Goal: Task Accomplishment & Management: Use online tool/utility

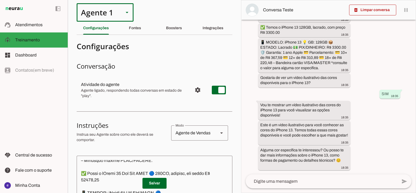
click at [100, 18] on div "Agente 1" at bounding box center [98, 12] width 43 height 18
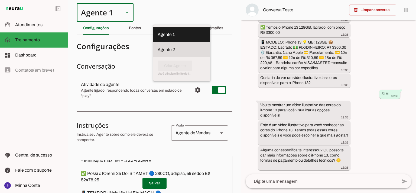
click at [153, 43] on md-item "Agente 2" at bounding box center [181, 49] width 57 height 15
type md-outlined-select "RuOCWl5a1vBOMK8Vzn98"
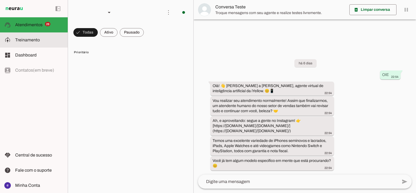
click at [33, 41] on span "Treinamento" at bounding box center [27, 40] width 25 height 5
type textarea "Lore: Ipsu Dolor: Sitametco ad eLitsed Doeiusmod: Te incididu ut Laboreetd - Ma…"
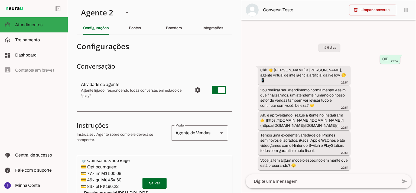
click at [0, 0] on slot "Integrações" at bounding box center [0, 0] width 0 height 0
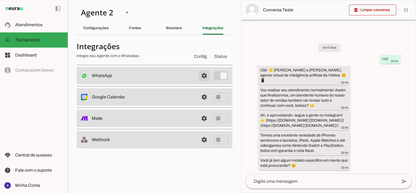
click at [204, 74] on span at bounding box center [204, 75] width 13 height 13
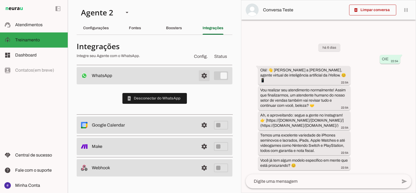
click at [204, 74] on span at bounding box center [204, 75] width 13 height 13
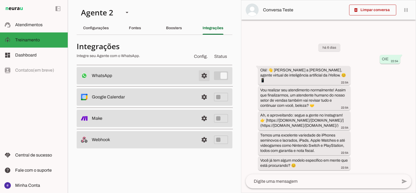
click at [204, 74] on span at bounding box center [204, 75] width 13 height 13
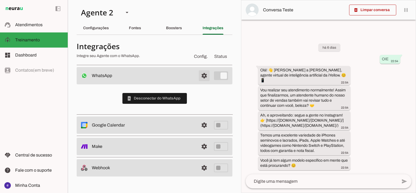
click at [204, 74] on span at bounding box center [204, 75] width 13 height 13
